Goal: Find specific fact: Find specific fact

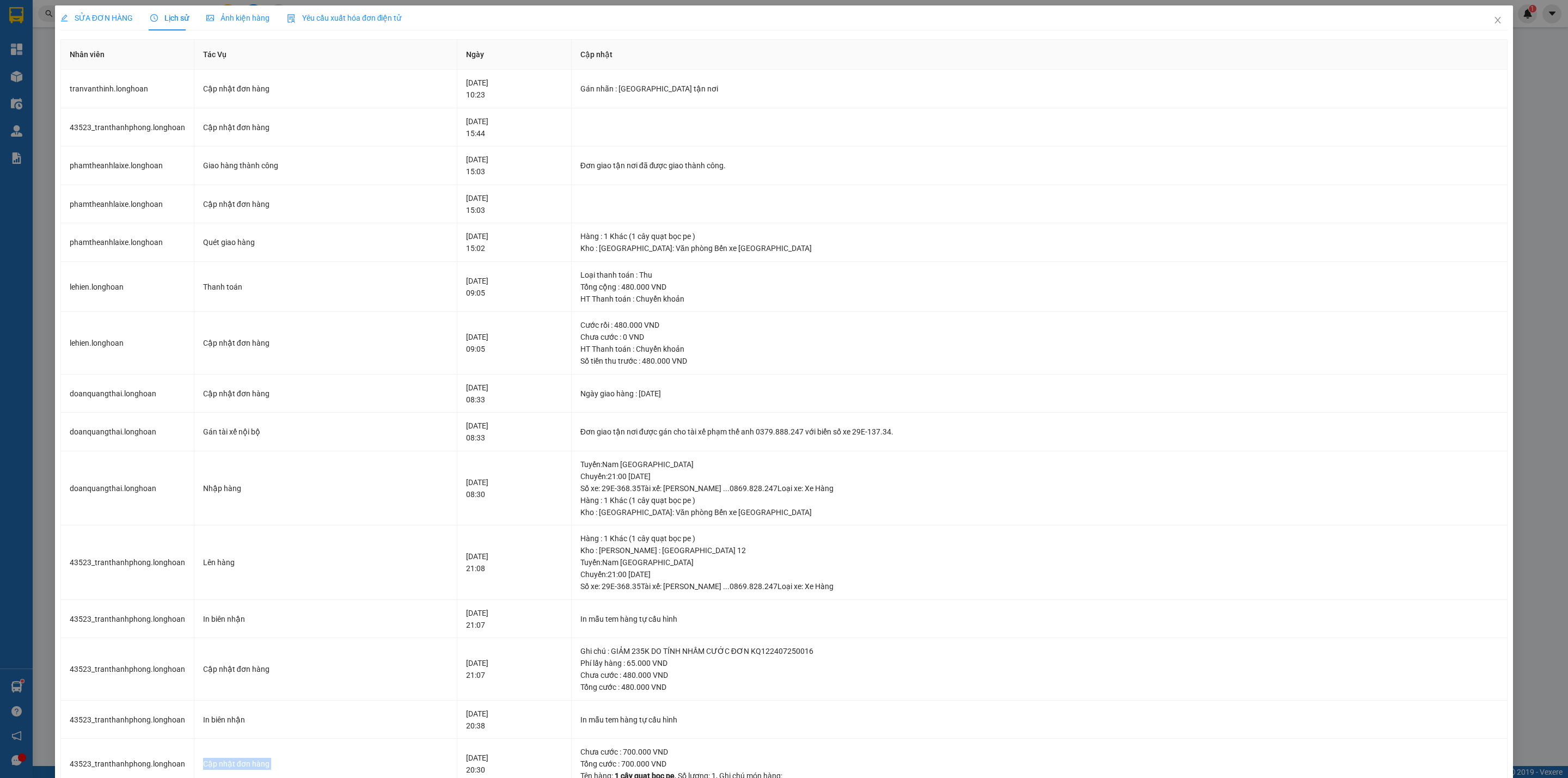
scroll to position [327, 0]
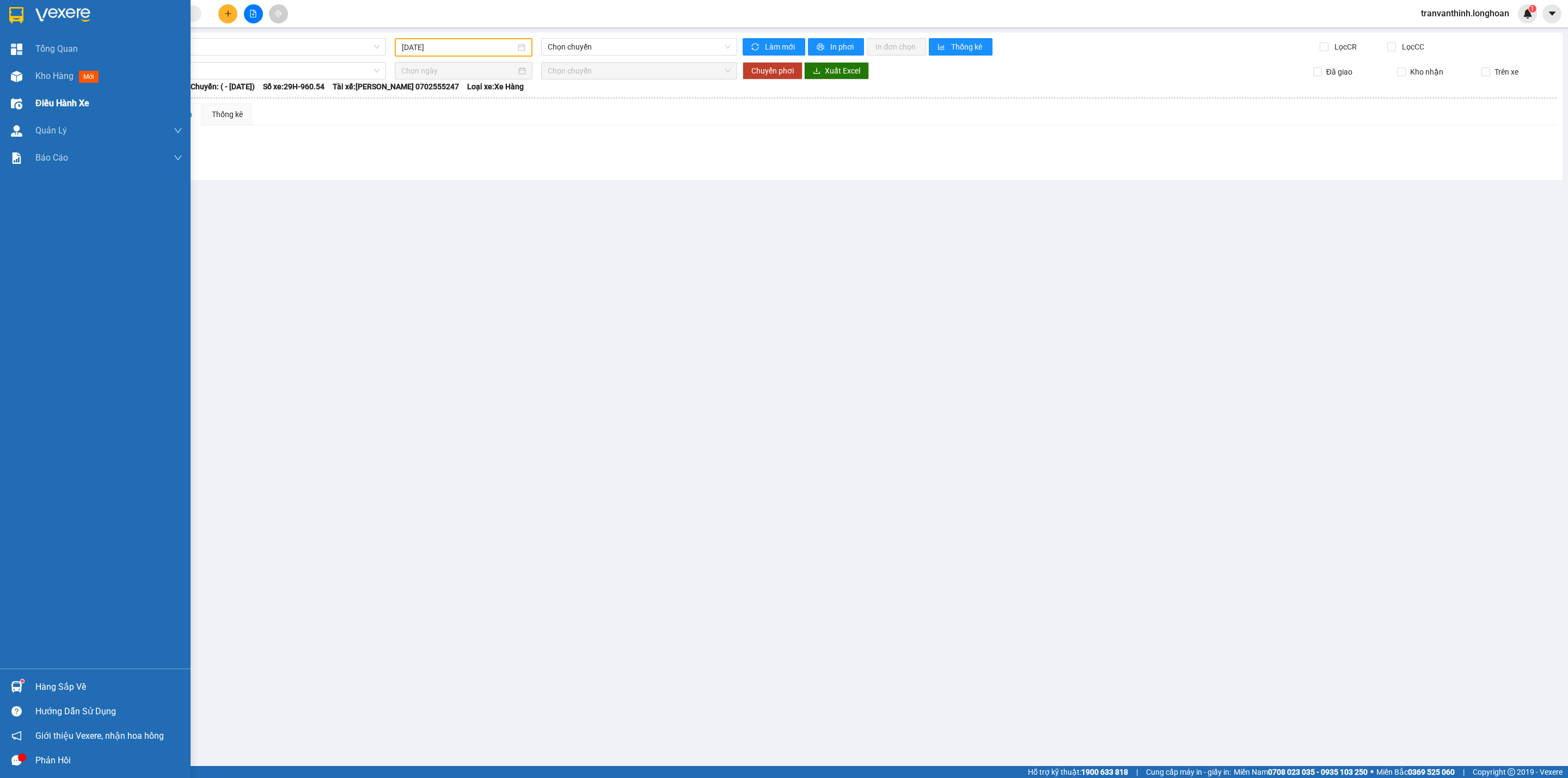
click at [62, 104] on span "Điều hành xe" at bounding box center [62, 103] width 54 height 14
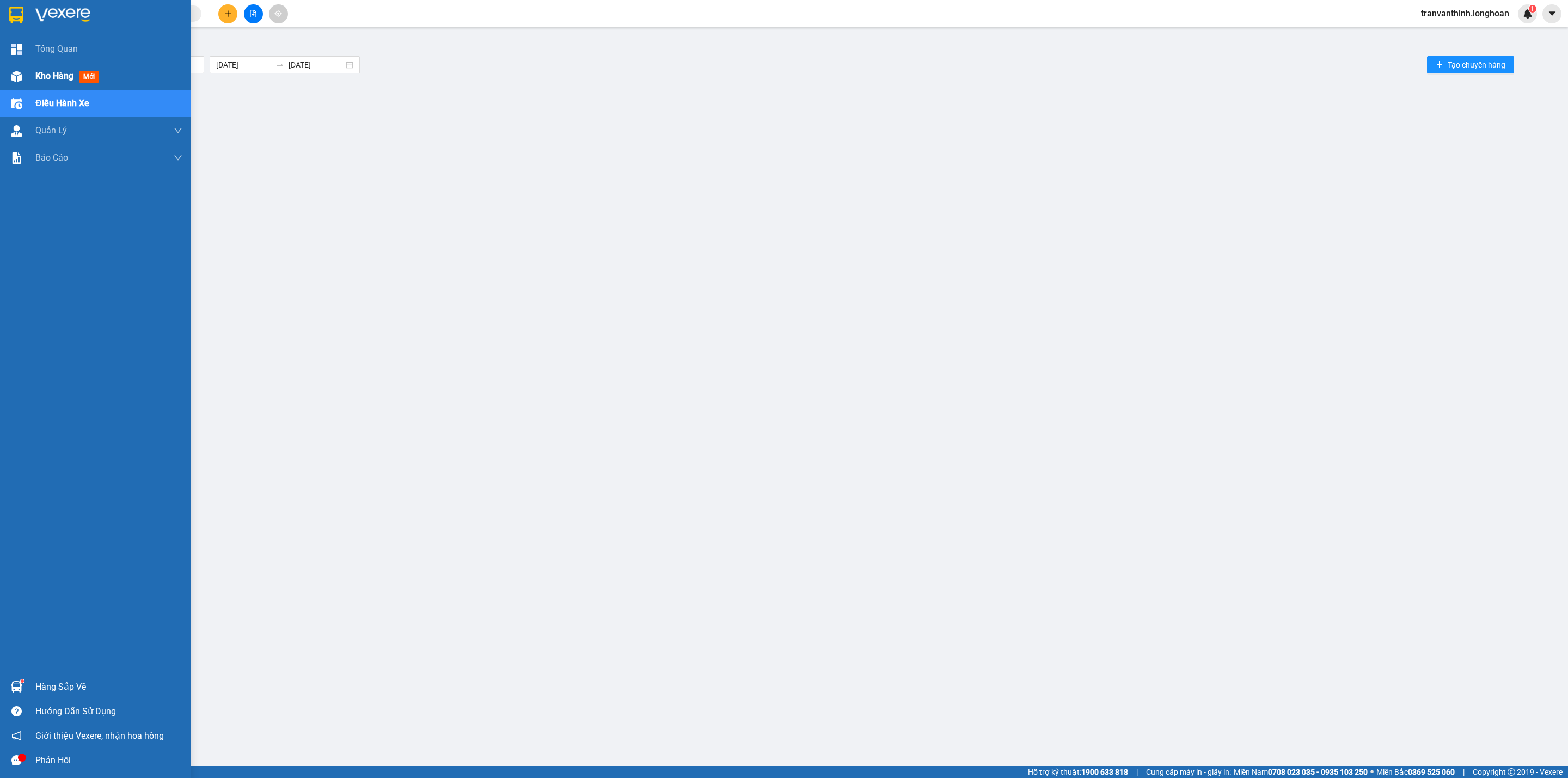
click at [62, 77] on span "Kho hàng" at bounding box center [54, 76] width 38 height 10
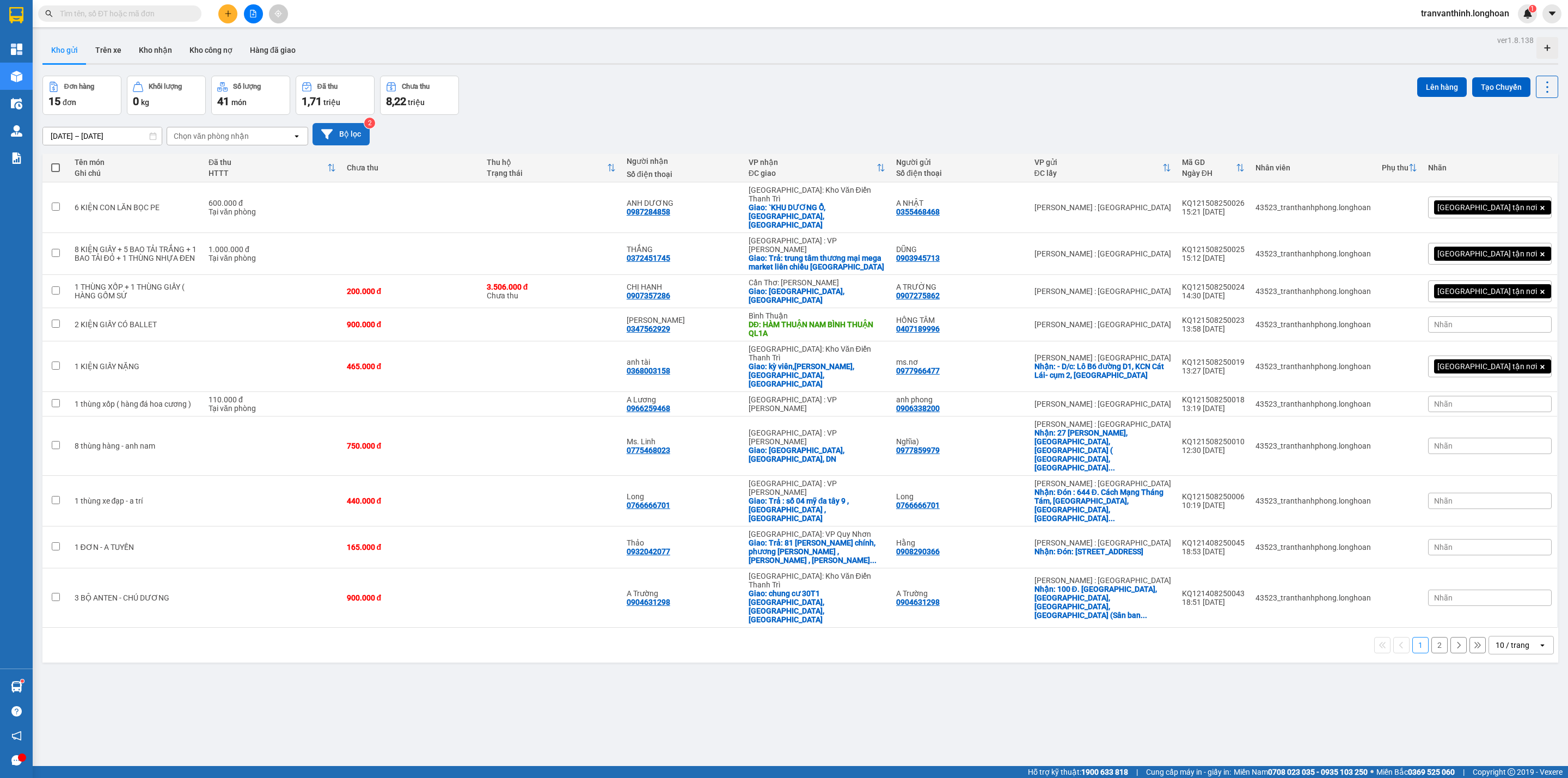
click at [336, 136] on button "Bộ lọc" at bounding box center [340, 134] width 57 height 22
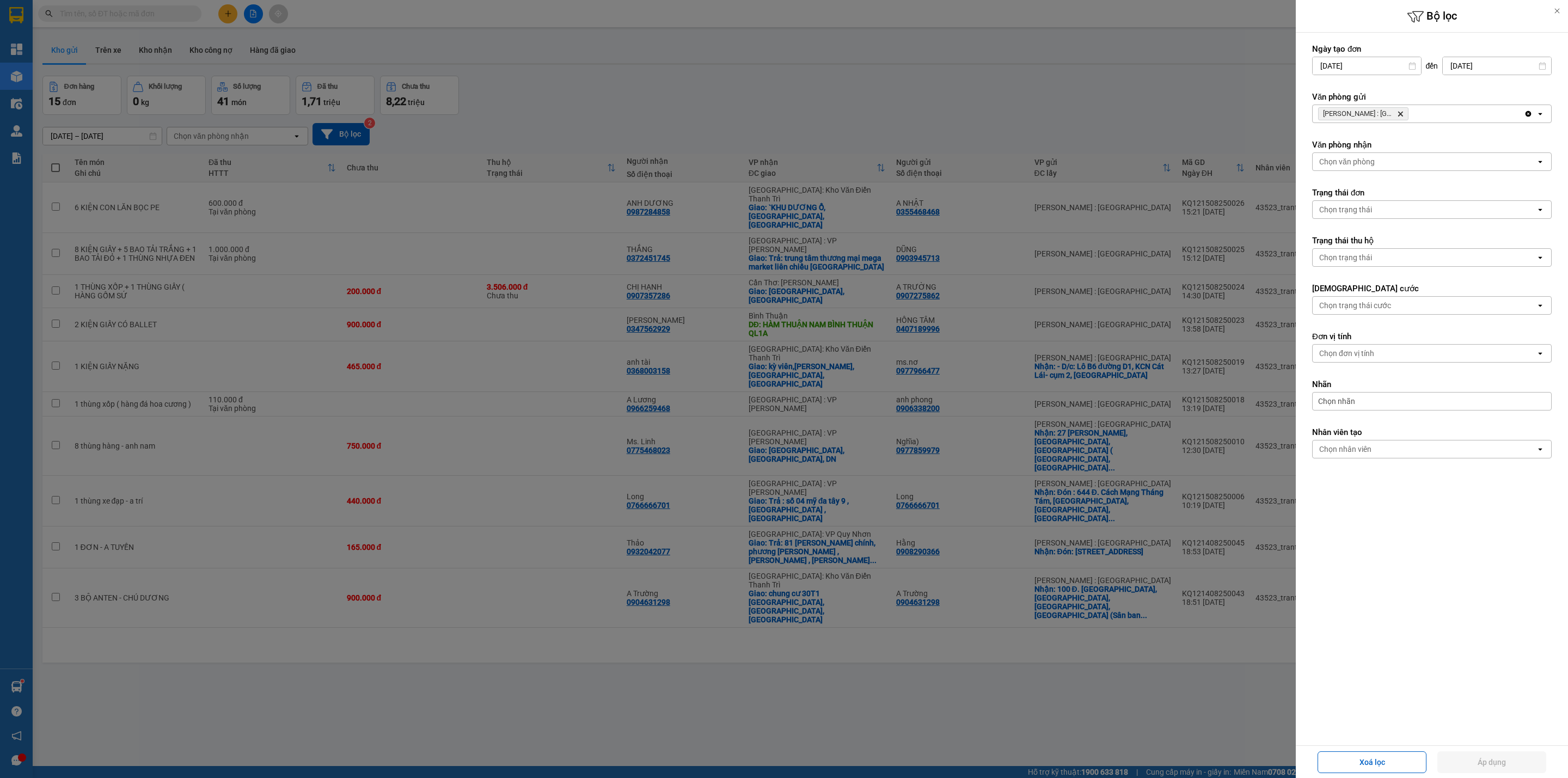
click at [1401, 114] on icon "Delete" at bounding box center [1400, 114] width 7 height 7
click at [1415, 117] on div "Chọn văn phòng" at bounding box center [1424, 113] width 223 height 18
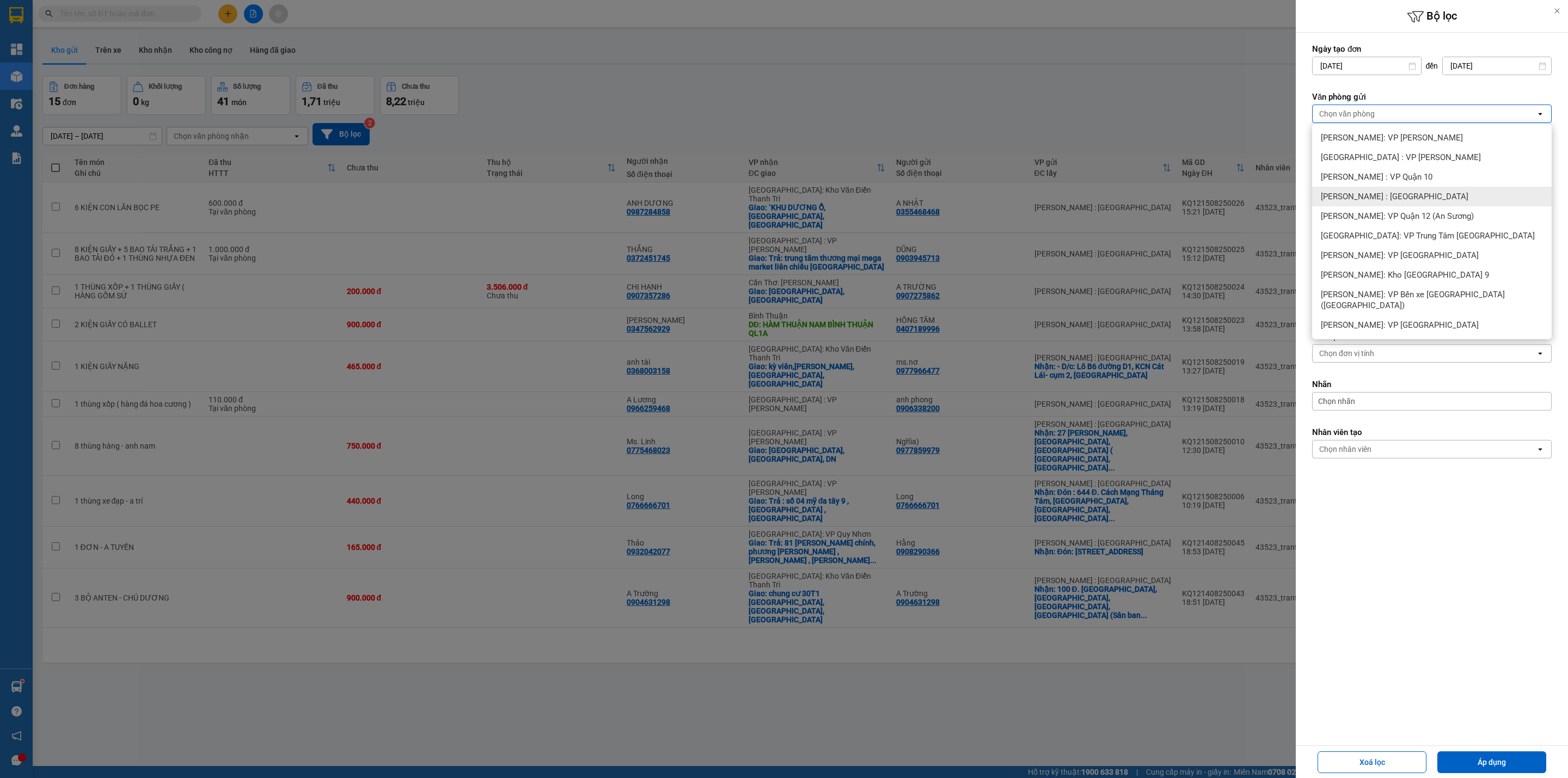
click at [1415, 194] on span "[PERSON_NAME] : [GEOGRAPHIC_DATA]" at bounding box center [1394, 196] width 148 height 11
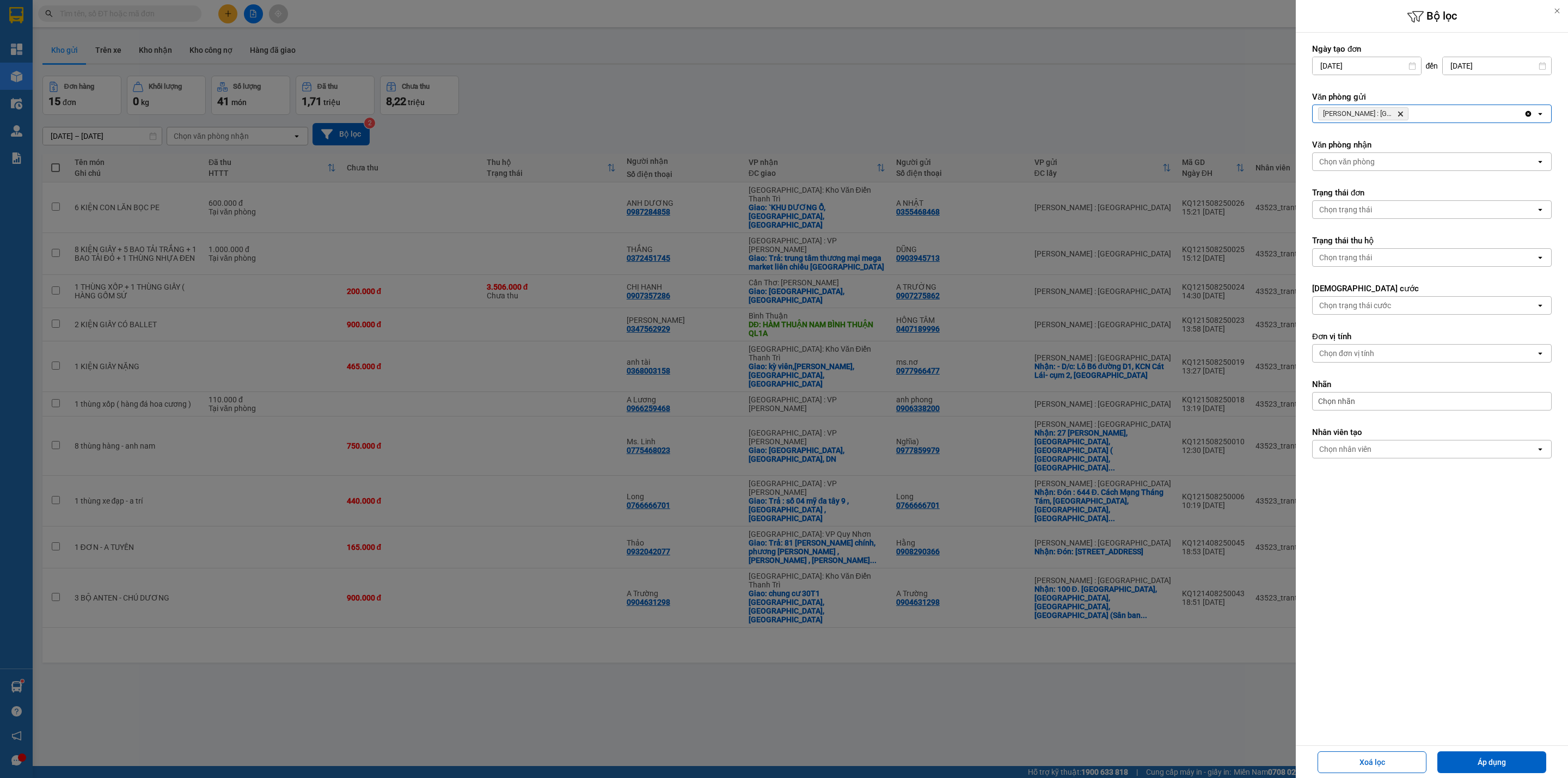
click at [1401, 115] on icon "Hồ Chí Minh : Kho Quận 12, close by backspace" at bounding box center [1400, 113] width 5 height 5
click at [1401, 115] on div "Chọn văn phòng" at bounding box center [1424, 113] width 223 height 18
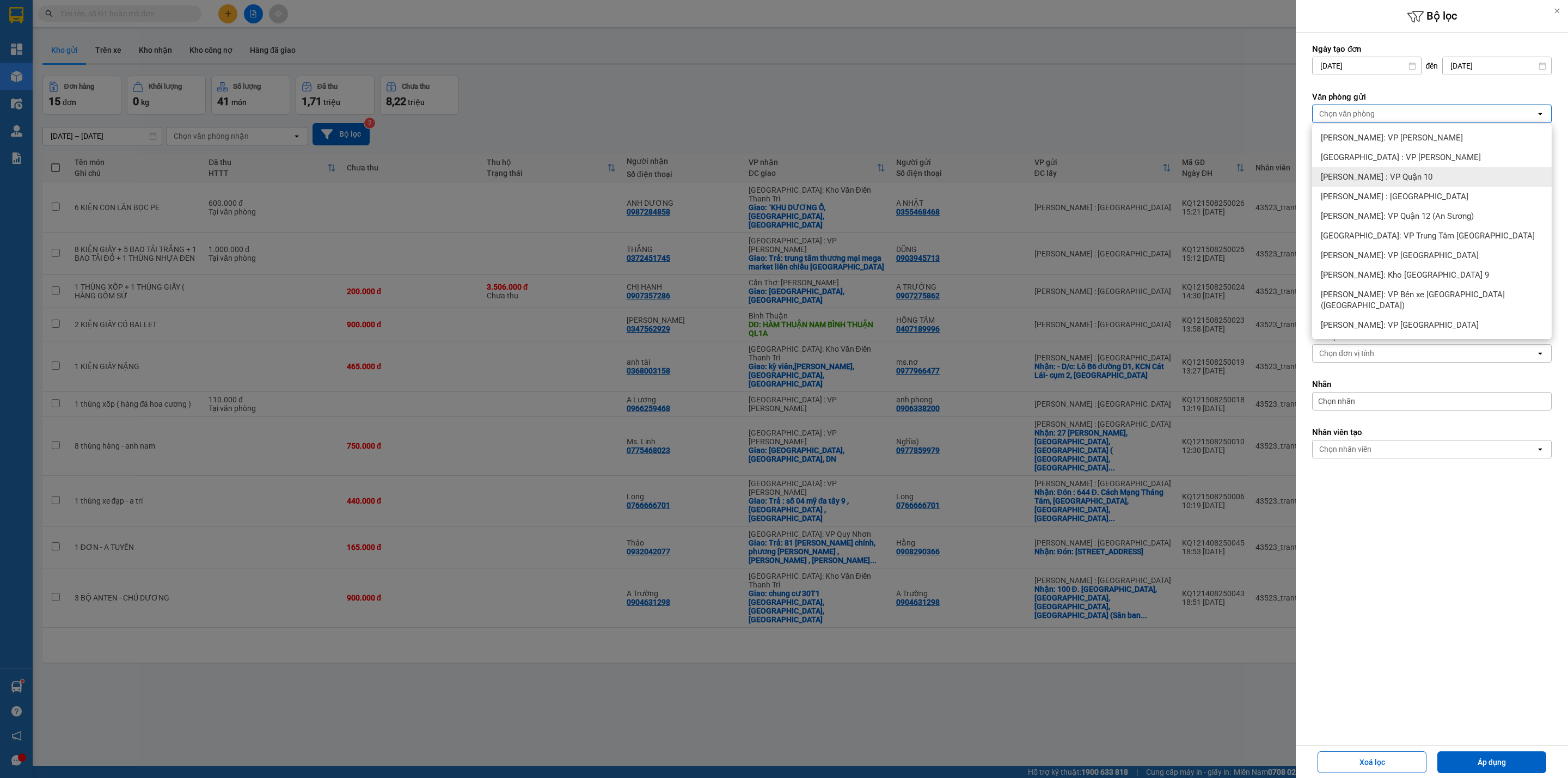
click at [1395, 180] on span "[PERSON_NAME] : VP Quận 10" at bounding box center [1377, 176] width 111 height 11
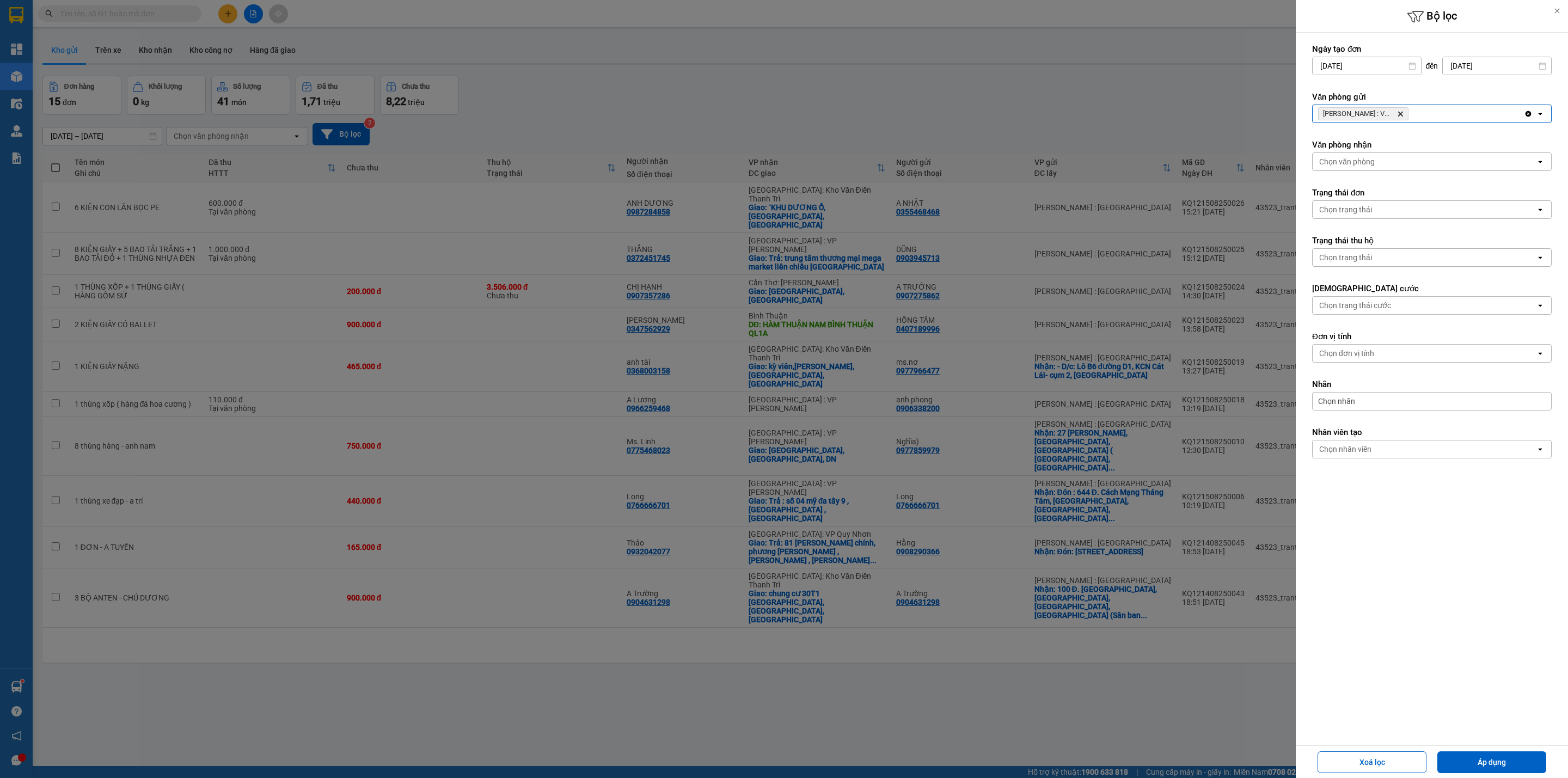
drag, startPoint x: 1477, startPoint y: 752, endPoint x: 1477, endPoint y: 744, distance: 8.0
click at [1478, 752] on button "Áp dụng" at bounding box center [1491, 762] width 109 height 22
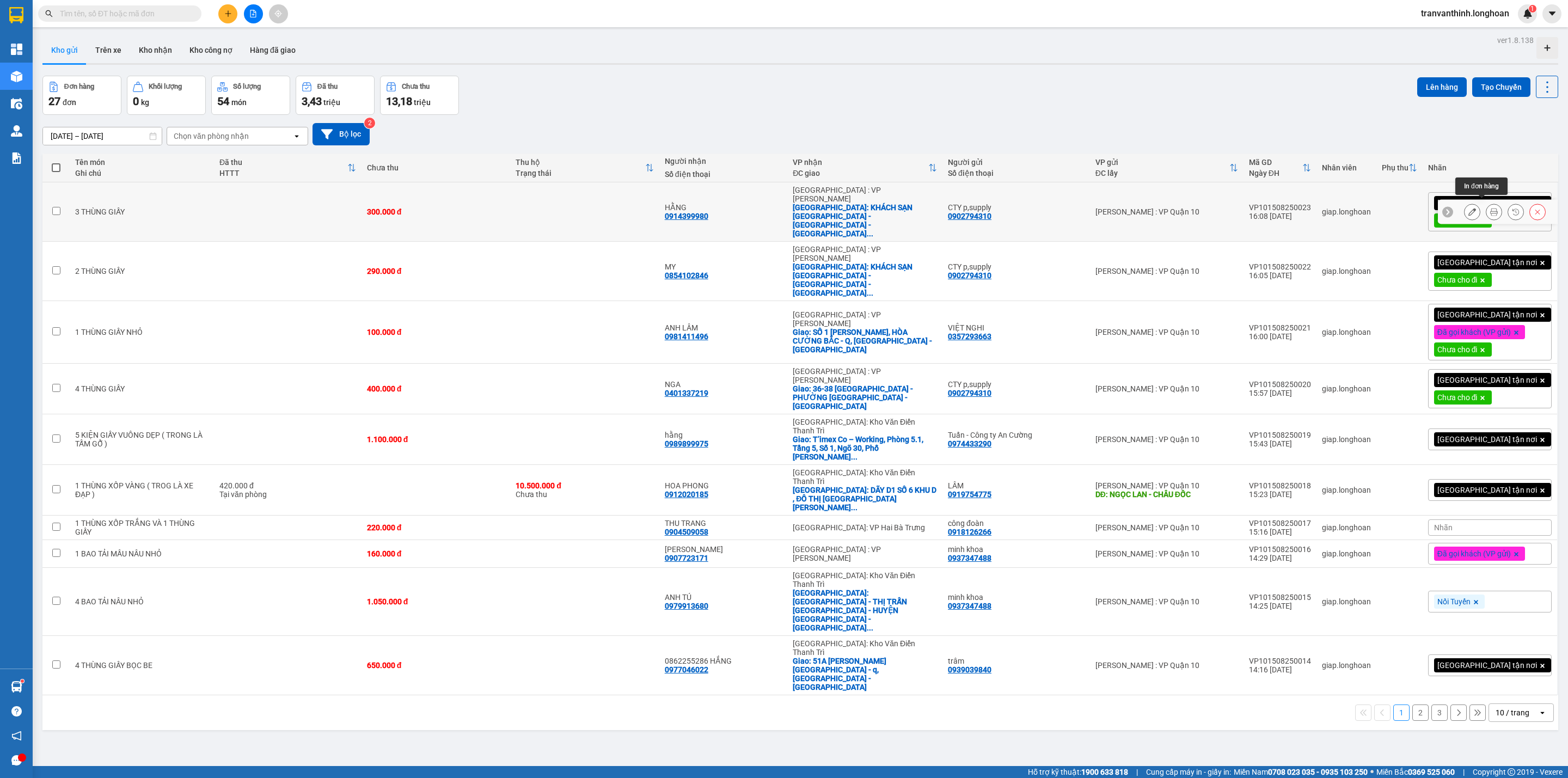
click at [1486, 203] on button at bounding box center [1493, 212] width 15 height 19
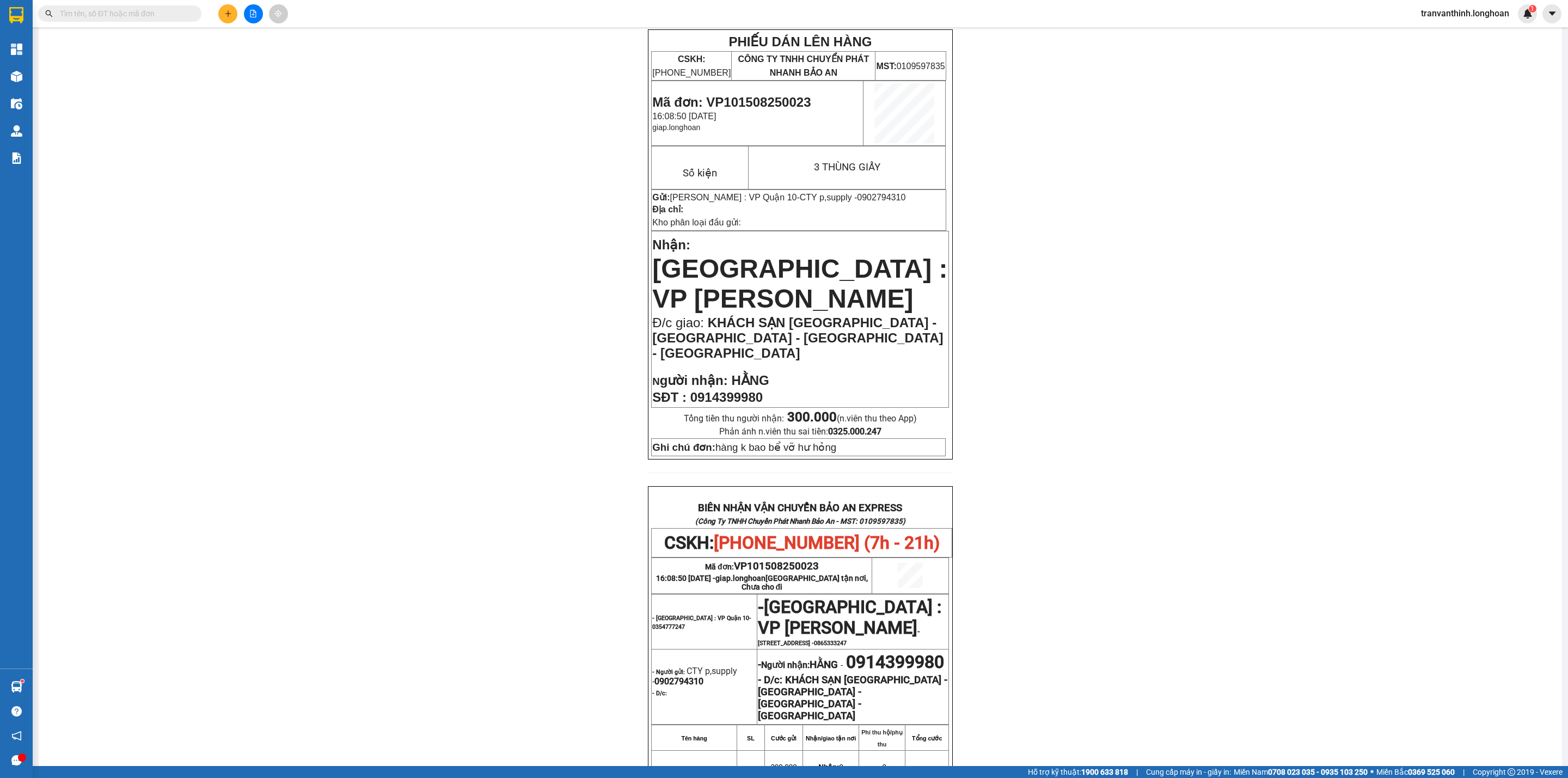
scroll to position [163, 0]
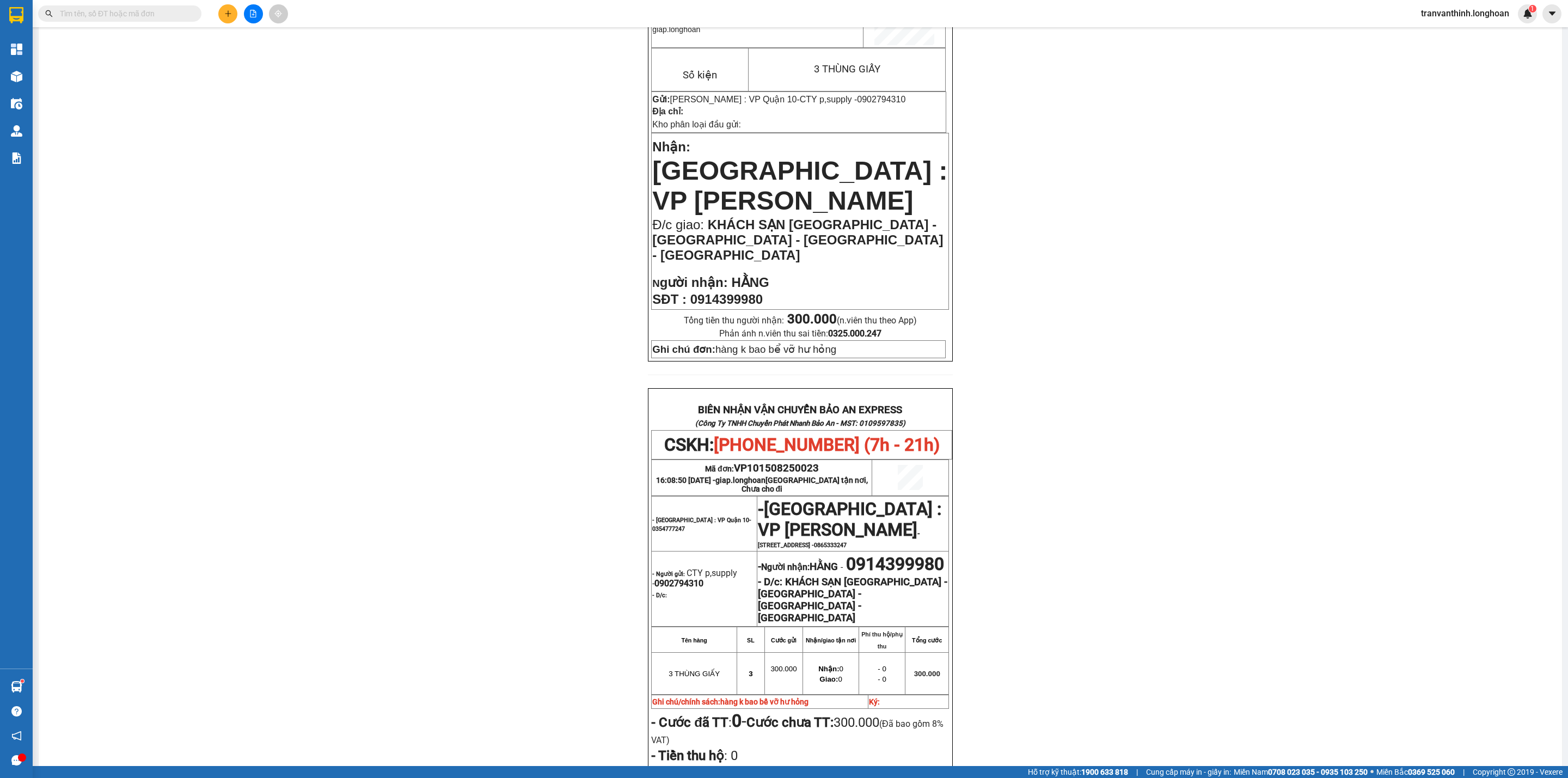
click at [662, 525] on span "0354777247" at bounding box center [668, 529] width 33 height 7
click at [660, 525] on span "0354777247" at bounding box center [668, 529] width 33 height 7
click at [658, 525] on span "0354777247" at bounding box center [668, 529] width 33 height 7
copy span "0354777247"
